Goal: Information Seeking & Learning: Learn about a topic

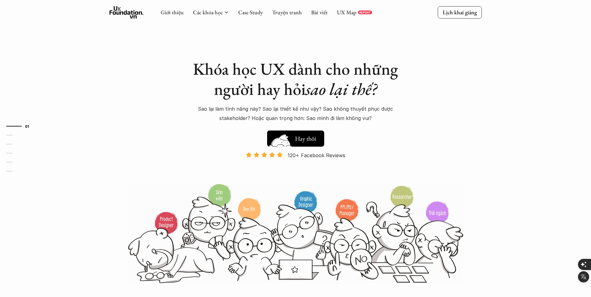
click at [319, 137] on button "Hay thôi Xem thử" at bounding box center [295, 139] width 57 height 16
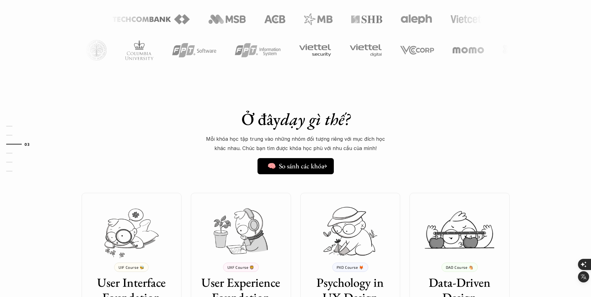
scroll to position [387, 0]
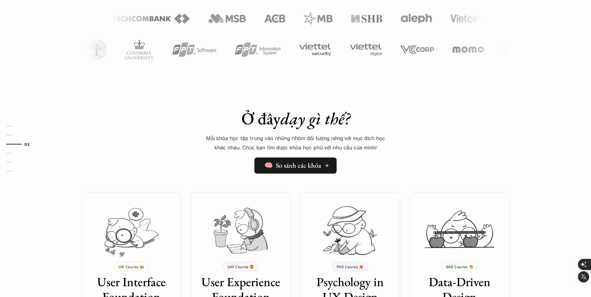
click at [309, 165] on h5 "🧠 So sánh các khóa" at bounding box center [292, 166] width 57 height 8
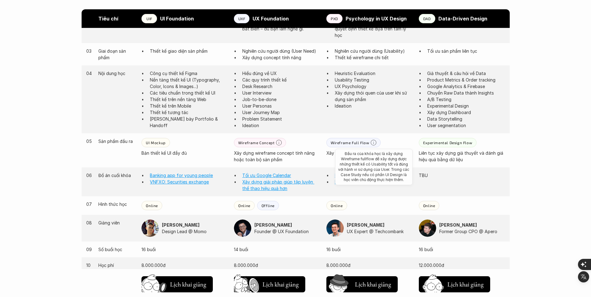
scroll to position [452, 0]
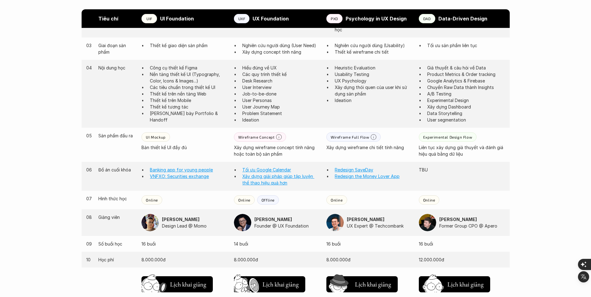
click at [223, 204] on div "Online" at bounding box center [184, 199] width 86 height 9
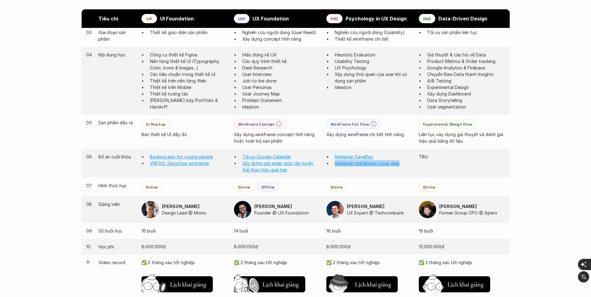
scroll to position [467, 0]
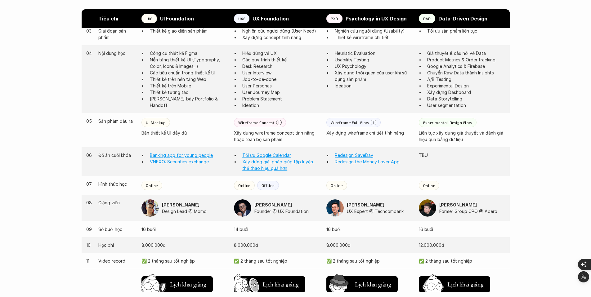
click at [323, 182] on div "07 Hình thức học Online Online Offline Online Online" at bounding box center [296, 185] width 428 height 19
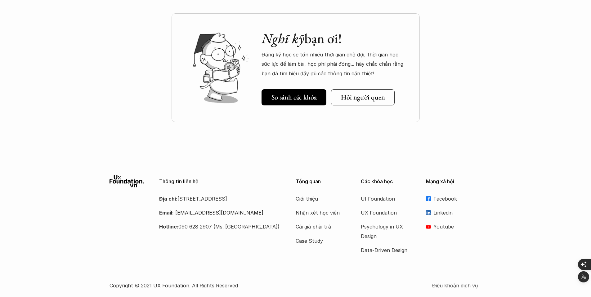
scroll to position [841, 0]
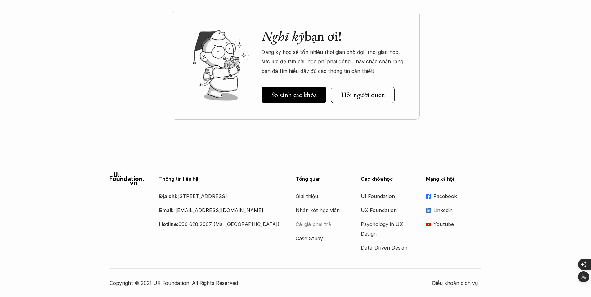
click at [312, 225] on p "Cái giá phải trả" at bounding box center [321, 224] width 50 height 9
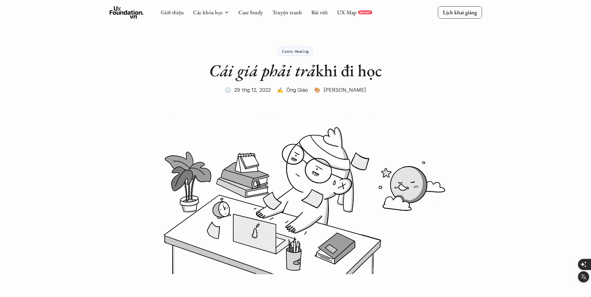
click at [354, 18] on div "Giới thiệu Các khóa học Case Study Truyện tranh Bài viết UX Map REPORT" at bounding box center [266, 12] width 211 height 12
click at [349, 14] on link "UX Map" at bounding box center [347, 12] width 20 height 7
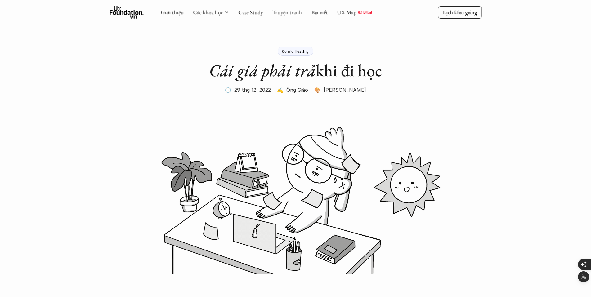
click at [290, 12] on link "Truyện tranh" at bounding box center [287, 12] width 30 height 7
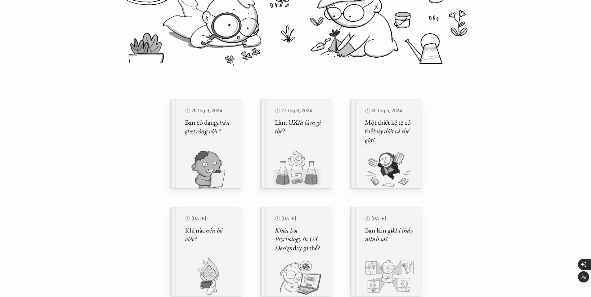
scroll to position [125, 0]
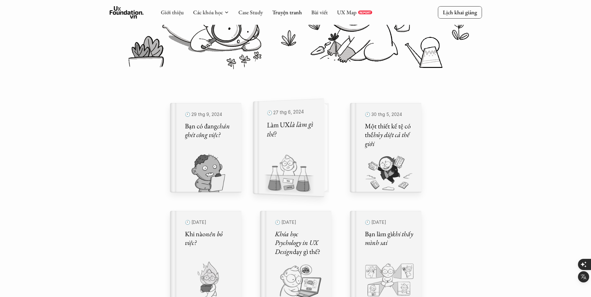
click at [307, 127] on em "là làm gì thế?" at bounding box center [290, 129] width 47 height 20
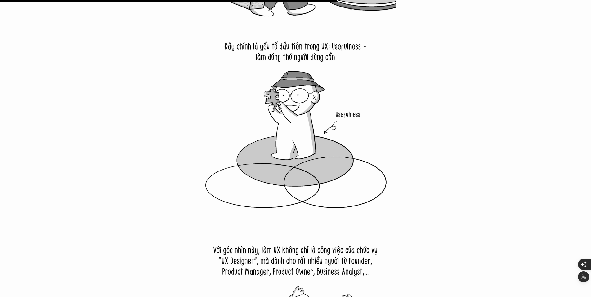
scroll to position [3813, 0]
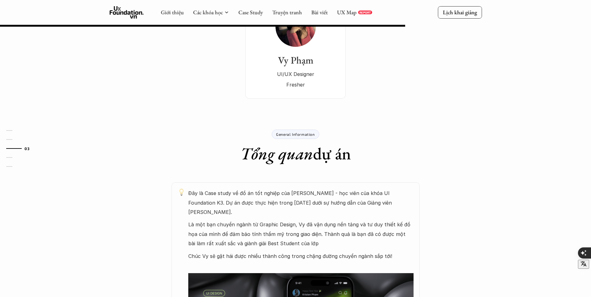
scroll to position [153, 0]
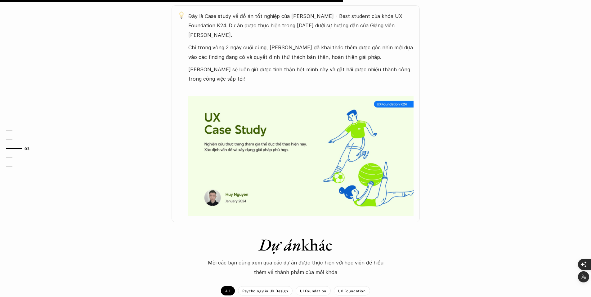
scroll to position [360, 0]
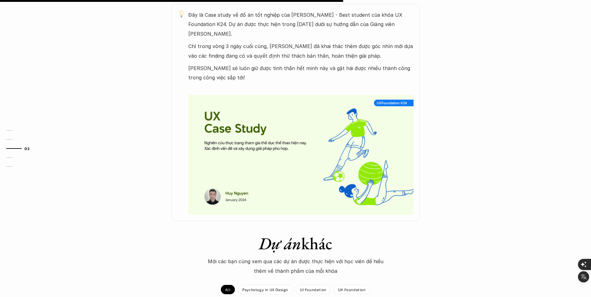
click at [386, 158] on img at bounding box center [300, 155] width 225 height 120
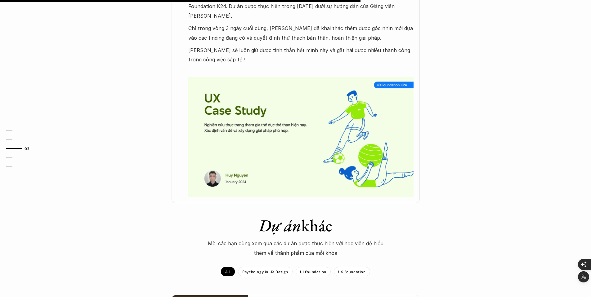
scroll to position [133, 0]
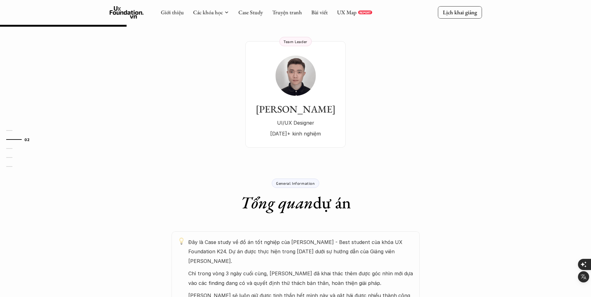
click at [280, 259] on p "Đây là Case study về đồ án tốt nghiệp của Tuấn Huy - Best student của khóa UX F…" at bounding box center [300, 252] width 225 height 28
click at [305, 183] on p "General Information" at bounding box center [295, 183] width 38 height 4
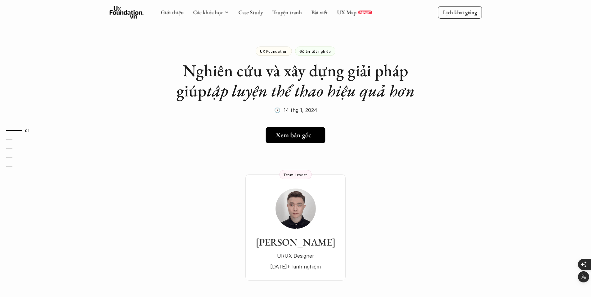
click at [310, 129] on link "Xem bản gốc" at bounding box center [296, 135] width 60 height 16
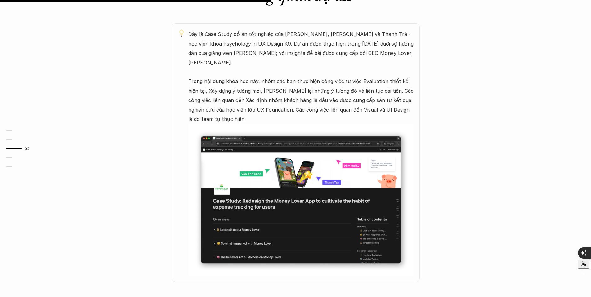
scroll to position [362, 0]
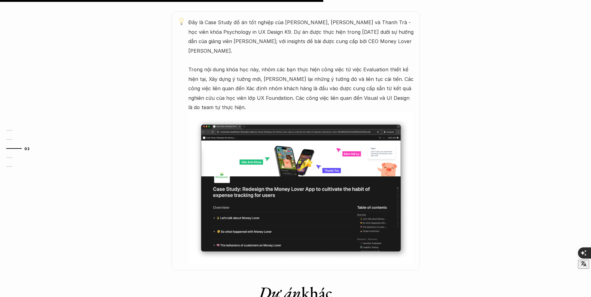
click at [274, 194] on img at bounding box center [300, 188] width 225 height 152
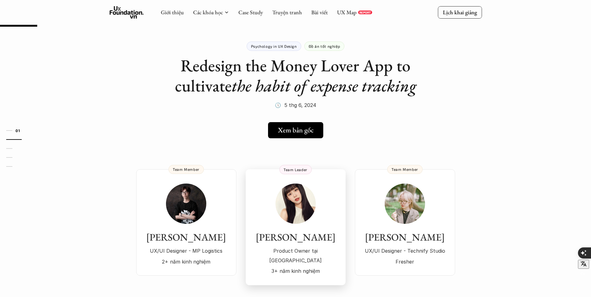
scroll to position [0, 0]
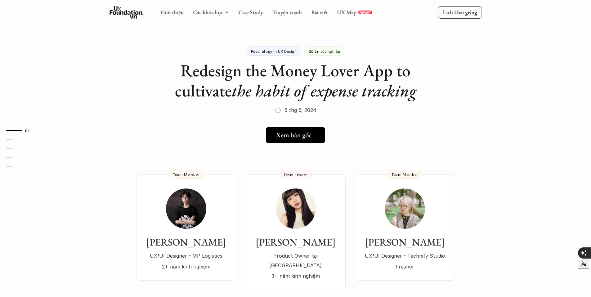
click at [314, 134] on icon at bounding box center [316, 135] width 5 height 5
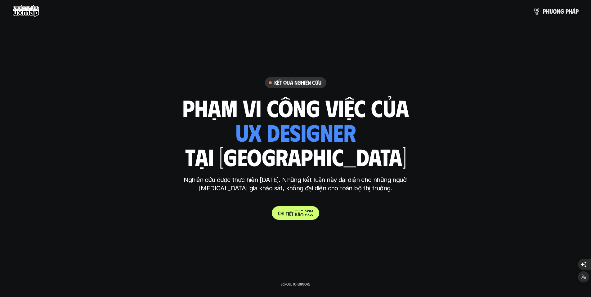
click at [293, 213] on p "C h i t i ế t b á o c á o" at bounding box center [295, 213] width 35 height 6
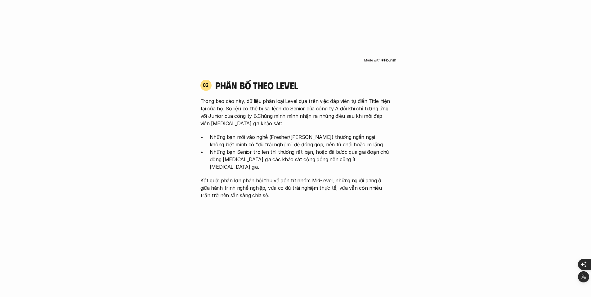
scroll to position [621, 0]
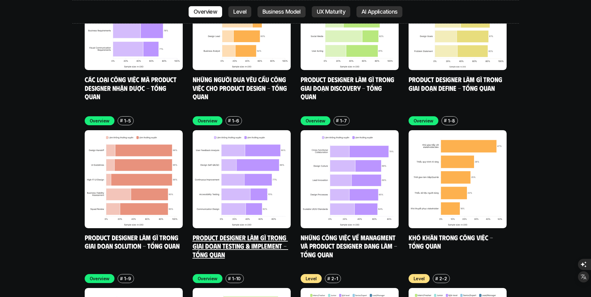
scroll to position [1695, 0]
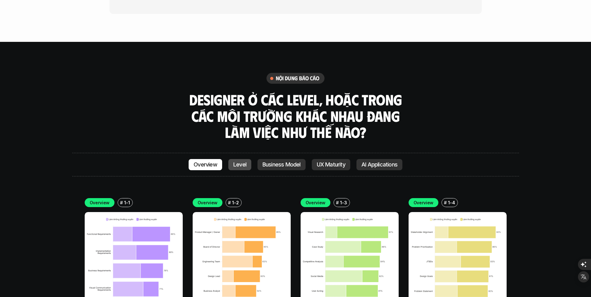
click at [233, 162] on p "Level" at bounding box center [239, 165] width 13 height 6
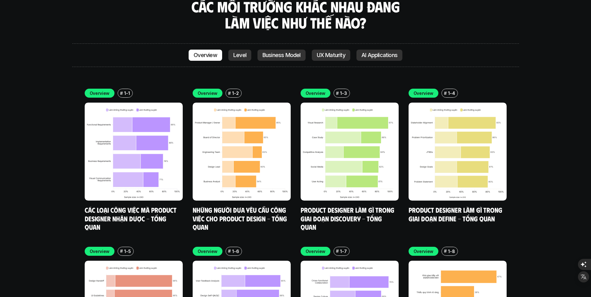
scroll to position [1718, 0]
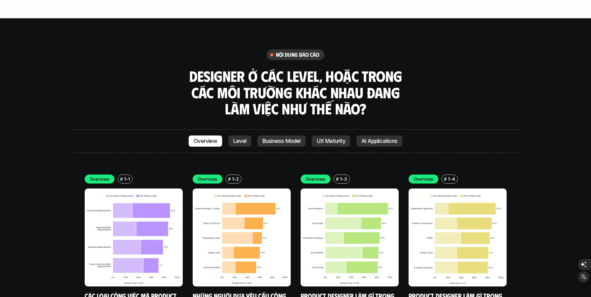
click at [129, 231] on img at bounding box center [134, 238] width 98 height 98
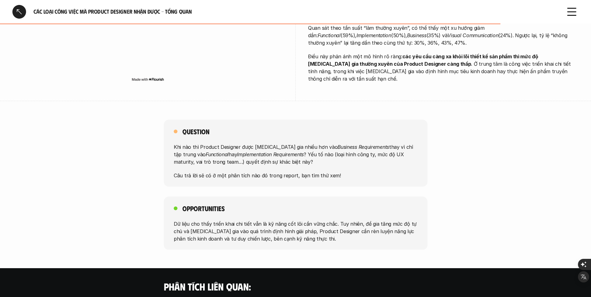
scroll to position [407, 0]
